Goal: Transaction & Acquisition: Book appointment/travel/reservation

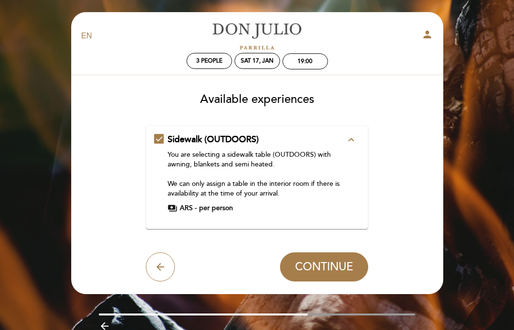
scroll to position [43, 0]
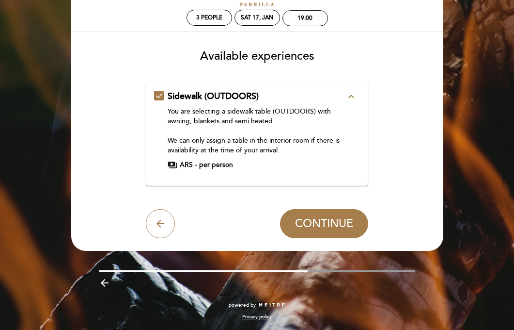
click at [351, 97] on icon "expand_less" at bounding box center [352, 97] width 12 height 12
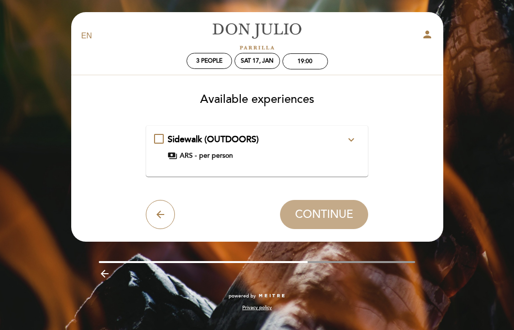
scroll to position [0, 0]
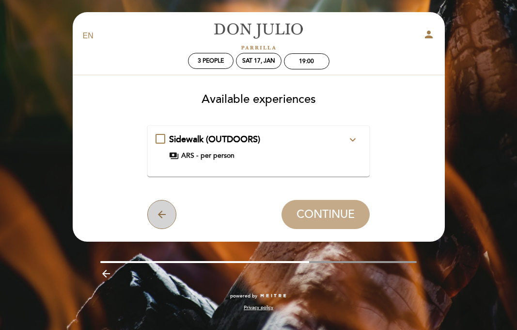
click at [153, 217] on button "arrow_back" at bounding box center [161, 214] width 29 height 29
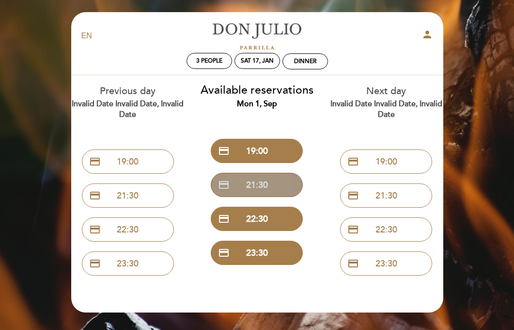
click at [269, 179] on button "credit_card 21:30" at bounding box center [257, 185] width 92 height 24
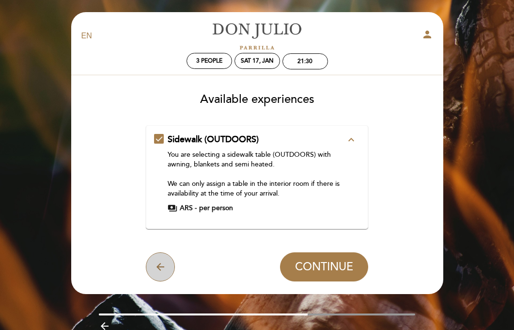
click at [159, 270] on icon "arrow_back" at bounding box center [161, 267] width 12 height 12
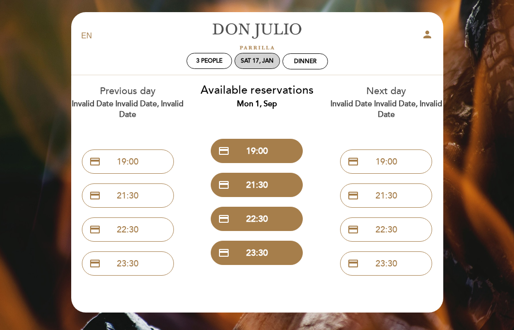
click at [264, 65] on div "Sat 17, Jan" at bounding box center [258, 61] width 46 height 16
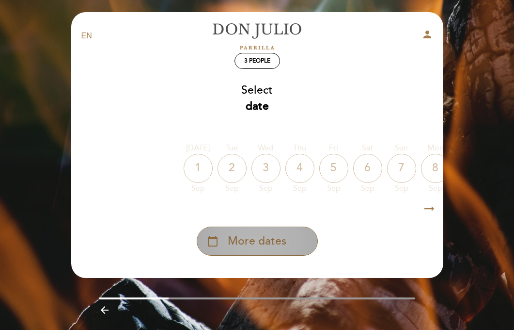
click at [291, 235] on div "calendar_today More dates" at bounding box center [257, 240] width 121 height 29
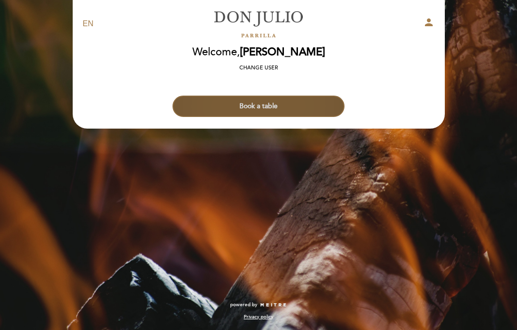
click at [304, 111] on button "Book a table" at bounding box center [259, 106] width 172 height 21
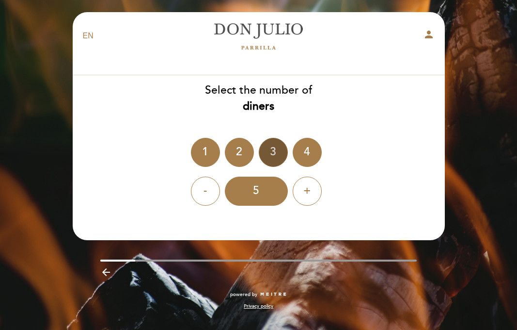
click at [270, 152] on div "3" at bounding box center [273, 152] width 29 height 29
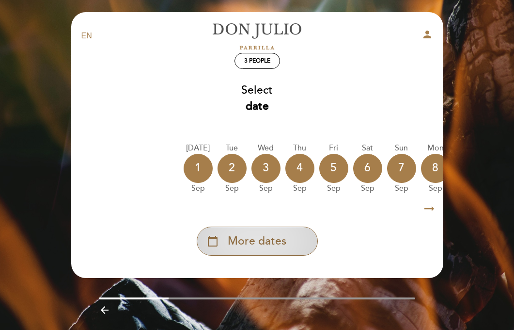
click at [283, 241] on span "More dates" at bounding box center [257, 241] width 59 height 16
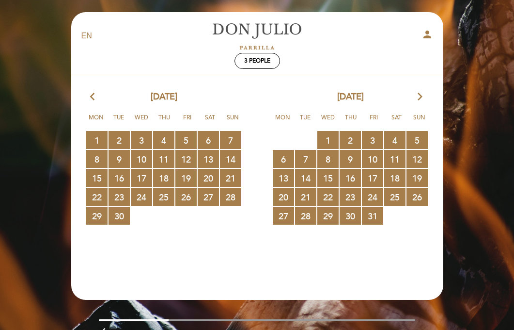
click at [419, 94] on icon "arrow_forward_ios" at bounding box center [420, 97] width 9 height 13
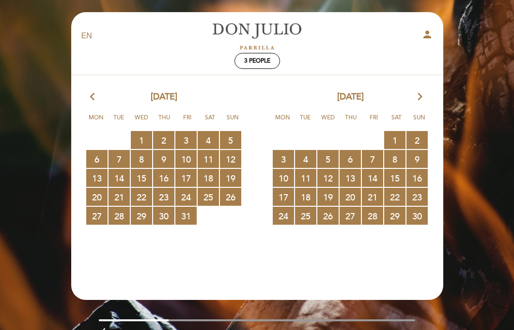
click at [419, 94] on icon "arrow_forward_ios" at bounding box center [420, 97] width 9 height 13
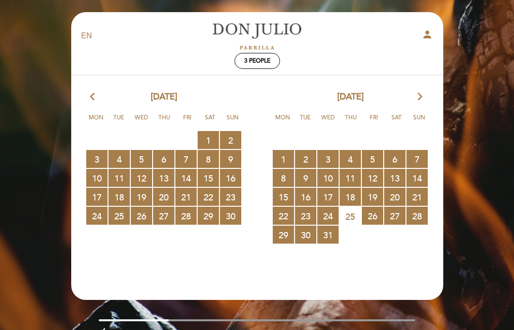
click at [419, 94] on icon "arrow_forward_ios" at bounding box center [420, 97] width 9 height 13
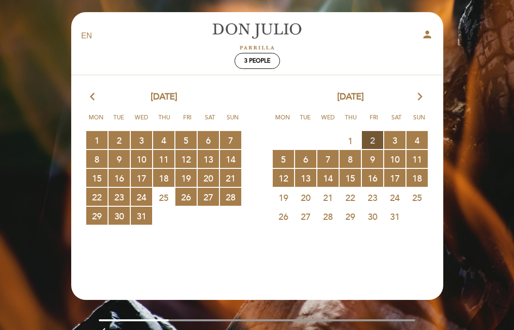
click at [377, 142] on span "2 RESERVATIONS AVAILABLE" at bounding box center [372, 140] width 21 height 18
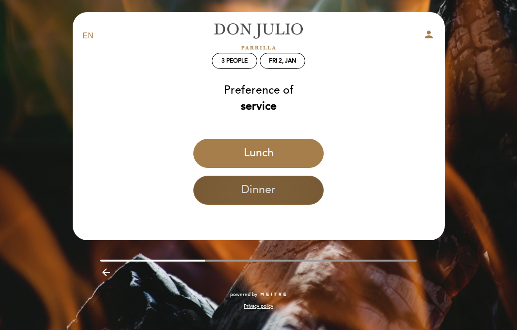
click at [286, 194] on button "Dinner" at bounding box center [258, 190] width 130 height 29
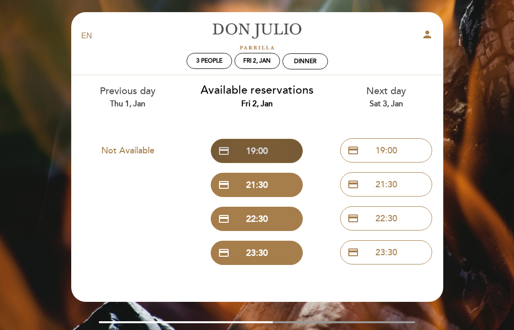
click at [272, 152] on button "credit_card 19:00" at bounding box center [257, 151] width 92 height 24
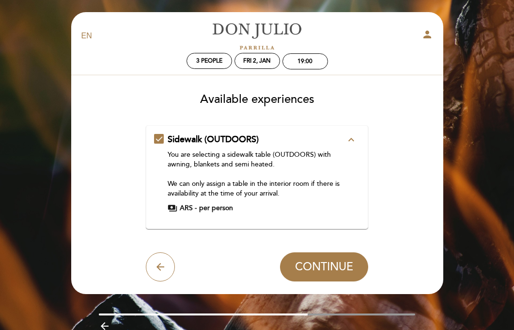
scroll to position [43, 0]
